Goal: Answer question/provide support: Share knowledge or assist other users

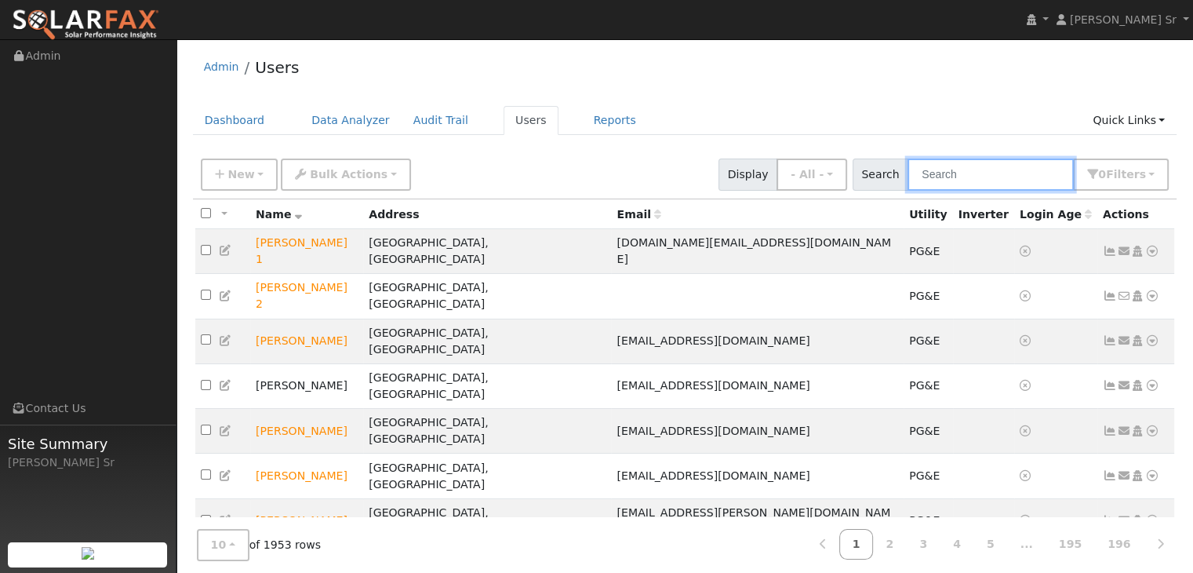
click at [984, 180] on input "text" at bounding box center [991, 174] width 166 height 32
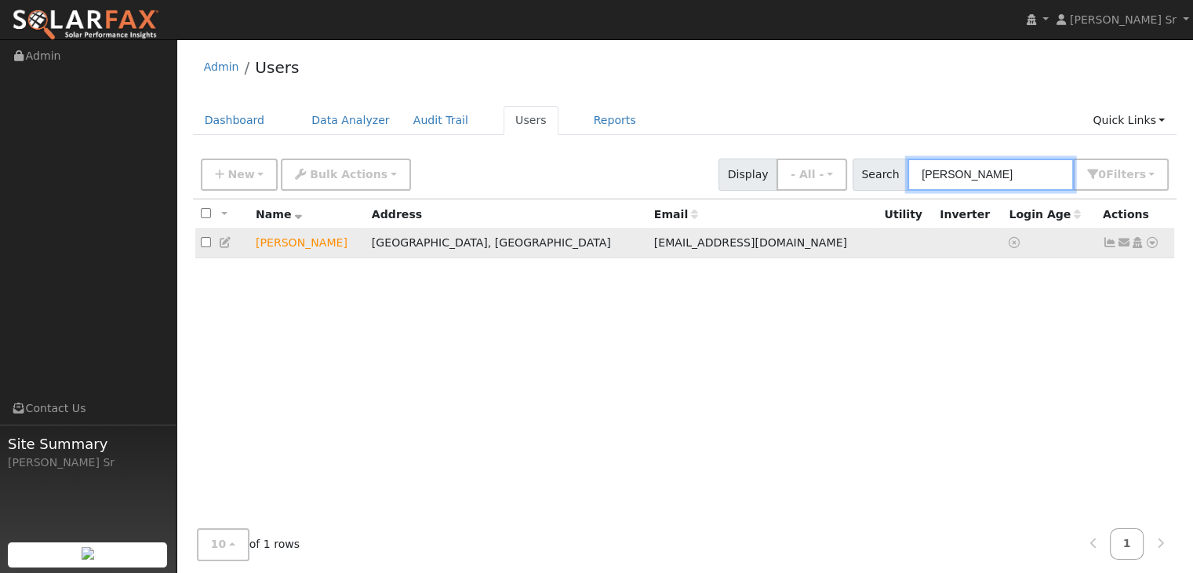
type input "[PERSON_NAME]"
click at [1153, 240] on icon at bounding box center [1153, 242] width 14 height 11
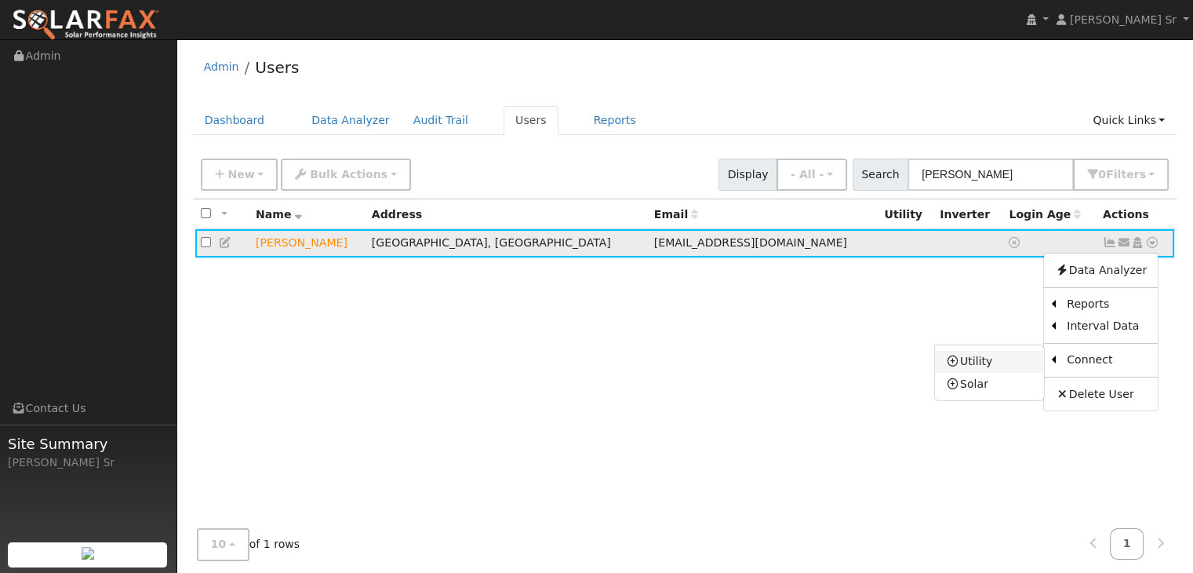
click at [998, 359] on link "Utility" at bounding box center [989, 362] width 109 height 22
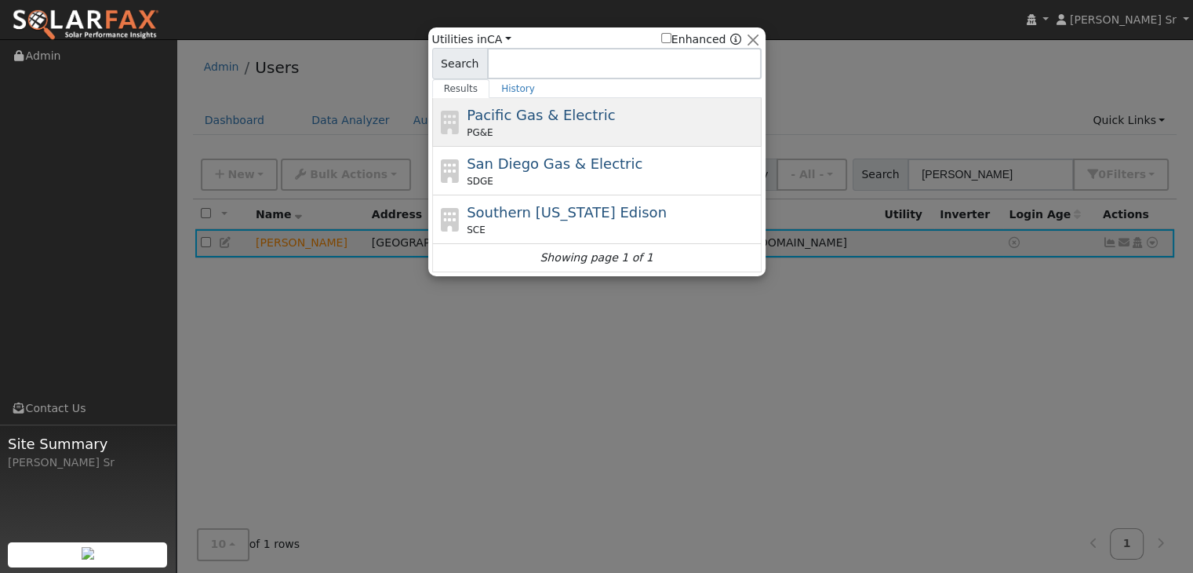
click at [586, 128] on div "PG&E" at bounding box center [612, 133] width 291 height 14
